Goal: Book appointment/travel/reservation

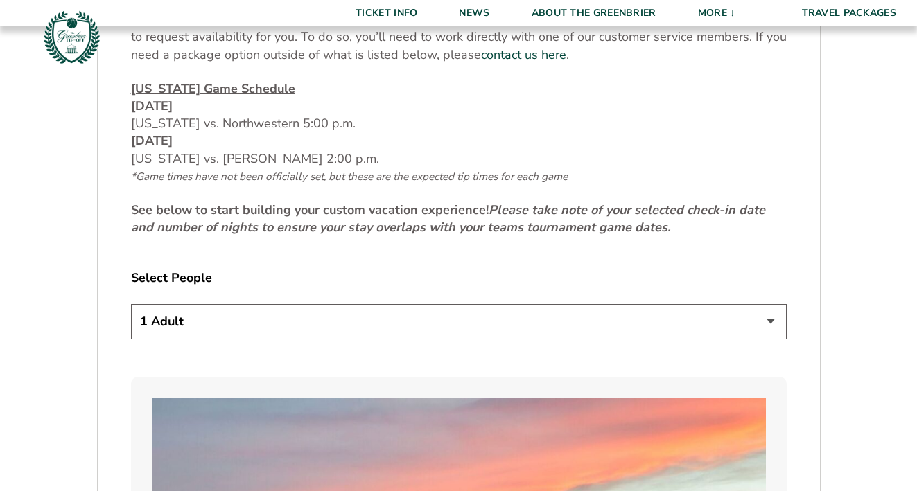
scroll to position [634, 0]
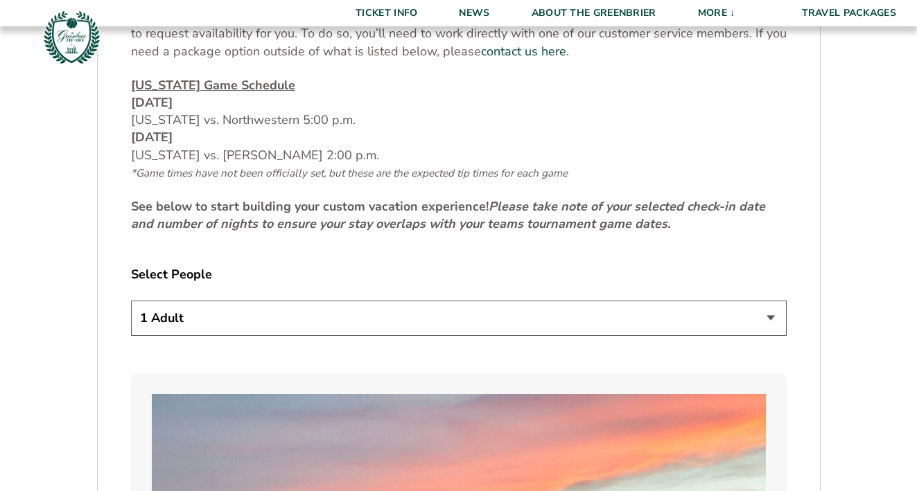
click at [287, 324] on select "1 Adult 2 Adults 3 Adults 4 Adults 2 Adults + 1 Child 2 Adults + 2 Children 2 A…" at bounding box center [459, 318] width 656 height 35
select select "2 Adults"
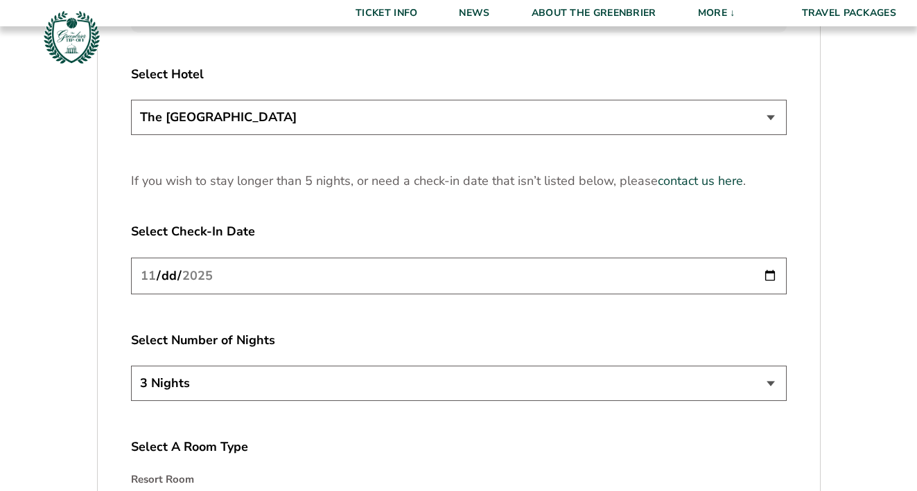
scroll to position [1731, 0]
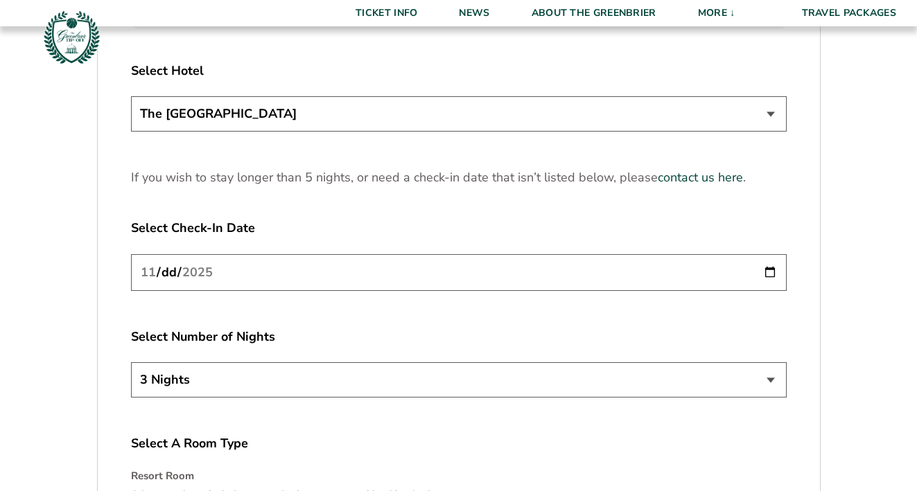
click at [218, 386] on select "3 Nights 4 Nights 5 Nights" at bounding box center [459, 379] width 656 height 35
click at [263, 281] on input "[DATE]" at bounding box center [459, 272] width 656 height 37
click at [769, 274] on input "[DATE]" at bounding box center [459, 272] width 656 height 37
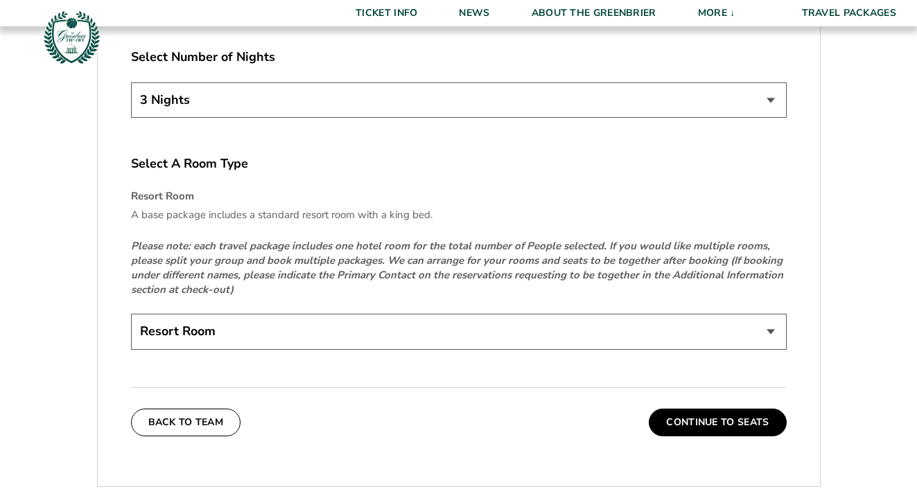
scroll to position [2011, 0]
click at [240, 339] on select "Resort Room" at bounding box center [459, 330] width 656 height 35
click at [703, 431] on button "Continue To Seats" at bounding box center [717, 422] width 137 height 28
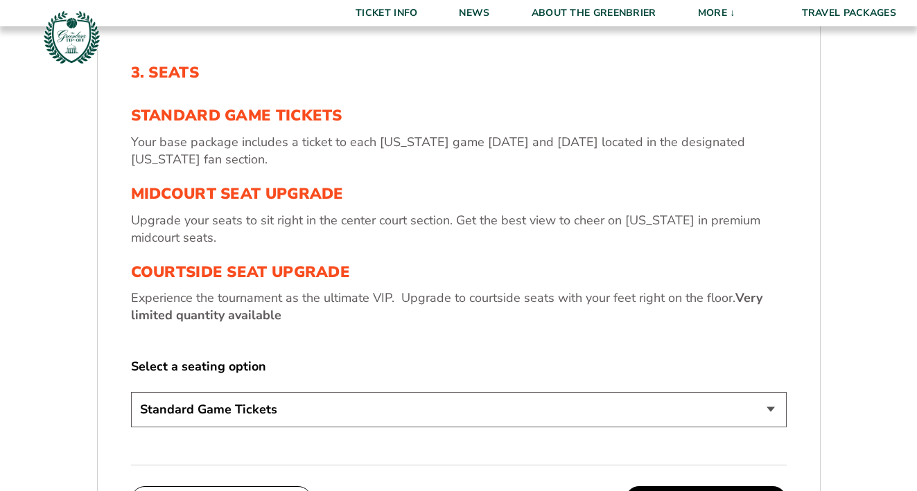
scroll to position [620, 0]
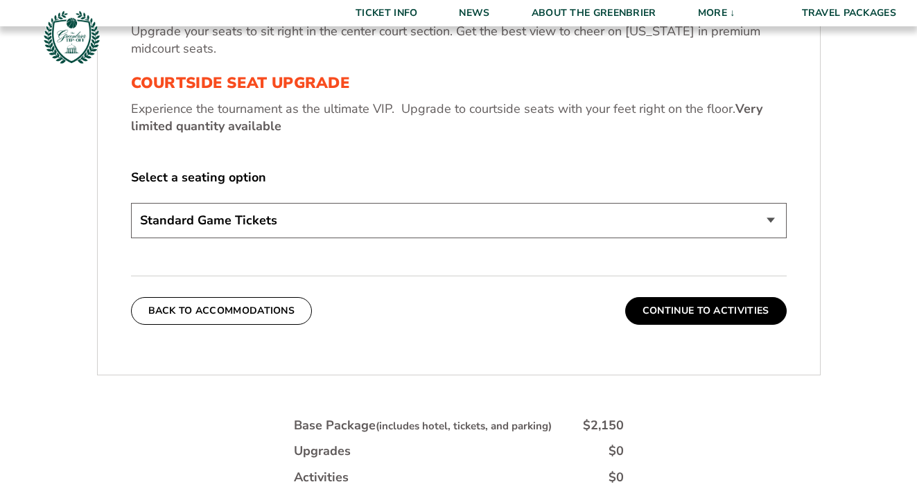
click at [536, 229] on select "Standard Game Tickets Midcourt Seat Upgrade (+$130 per person) Courtside Seat U…" at bounding box center [459, 220] width 656 height 35
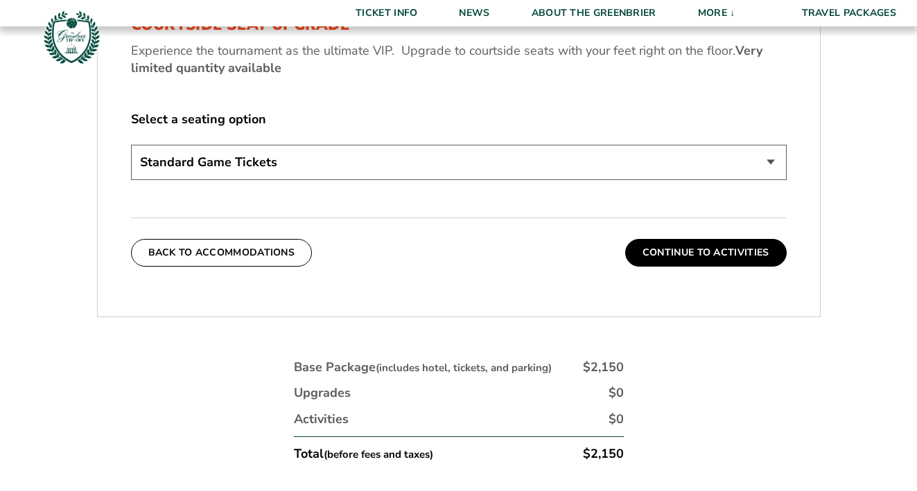
scroll to position [676, 0]
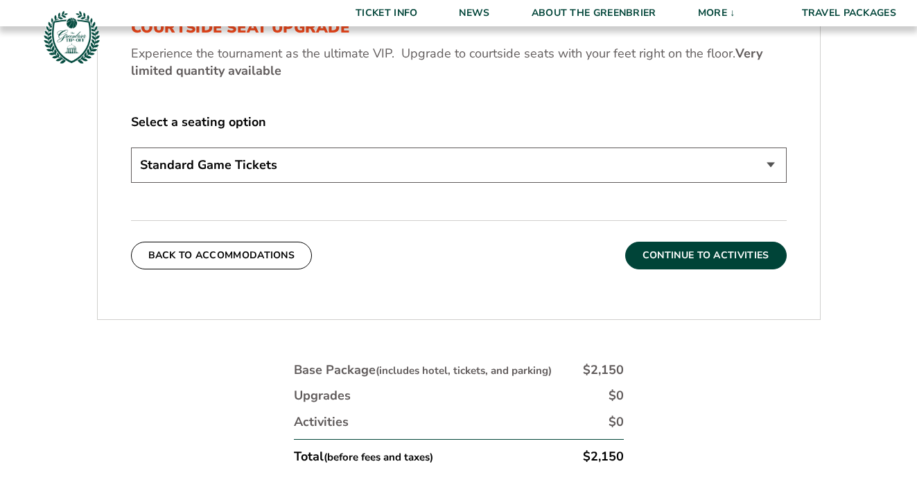
click at [753, 254] on button "Continue To Activities" at bounding box center [705, 256] width 161 height 28
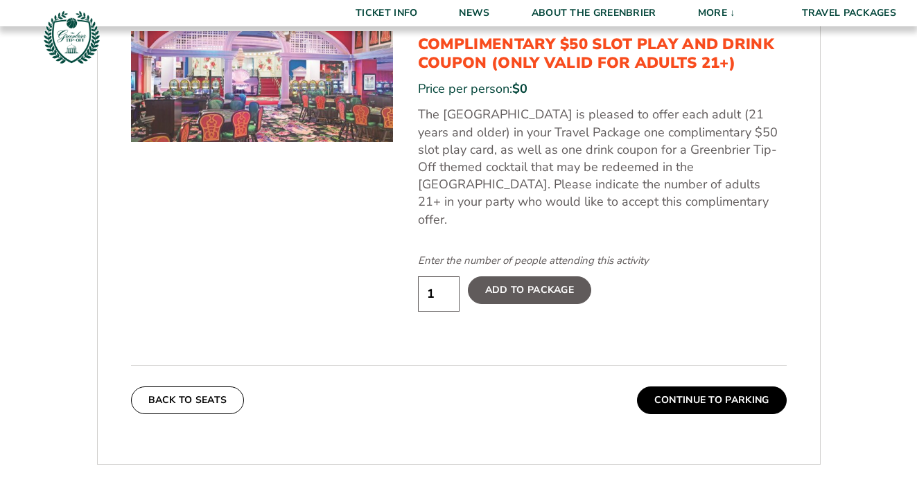
scroll to position [818, 0]
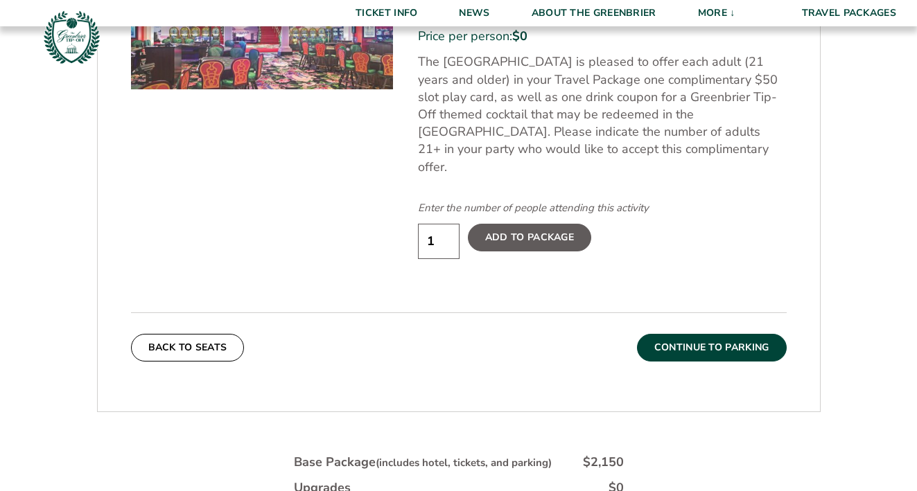
click at [703, 334] on button "Continue To Parking" at bounding box center [712, 348] width 150 height 28
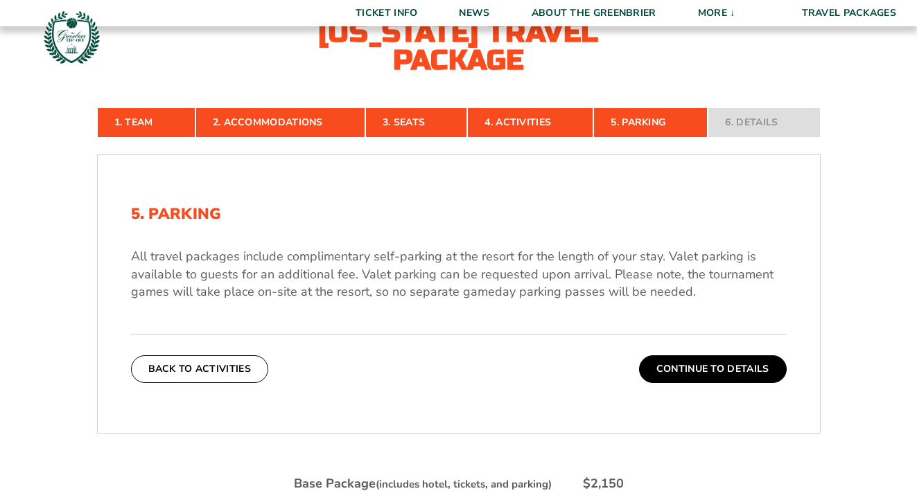
scroll to position [291, 0]
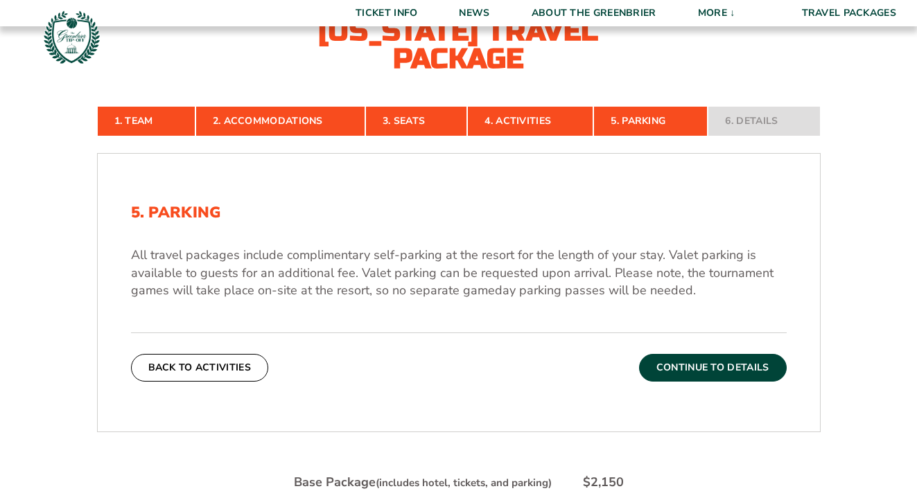
click at [733, 368] on button "Continue To Details" at bounding box center [713, 368] width 148 height 28
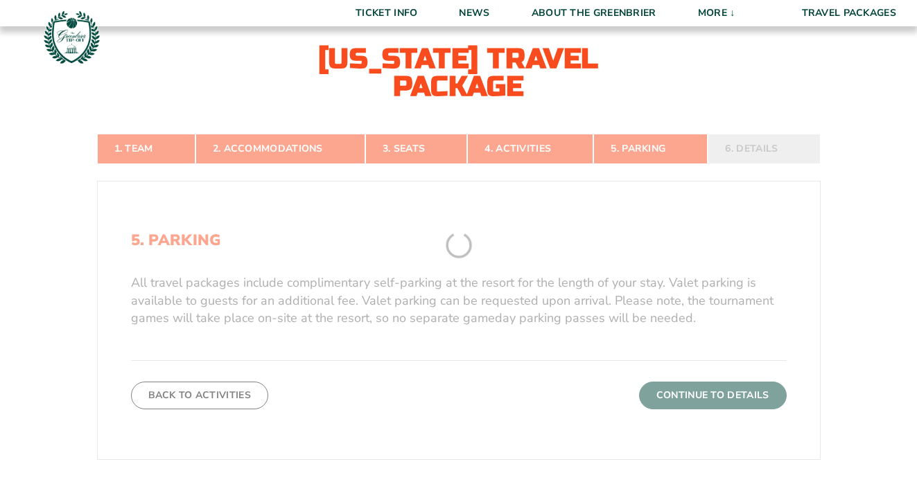
scroll to position [231, 0]
